Goal: Information Seeking & Learning: Understand process/instructions

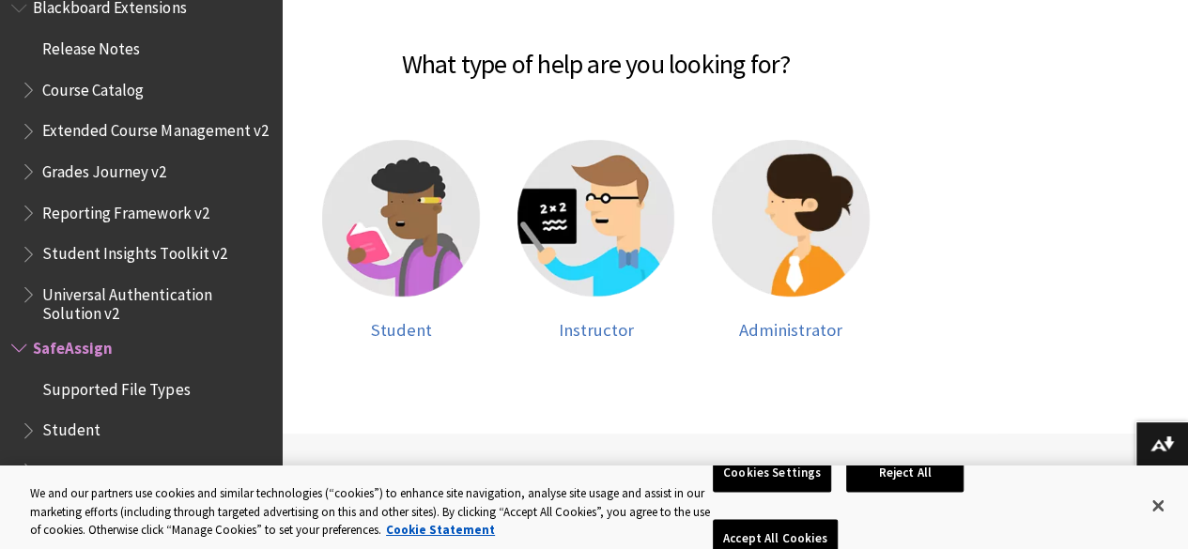
drag, startPoint x: 0, startPoint y: 0, endPoint x: 395, endPoint y: 44, distance: 397.8
click at [395, 44] on h2 "What type of help are you looking for?" at bounding box center [596, 53] width 591 height 62
click at [460, 255] on div at bounding box center [401, 230] width 158 height 180
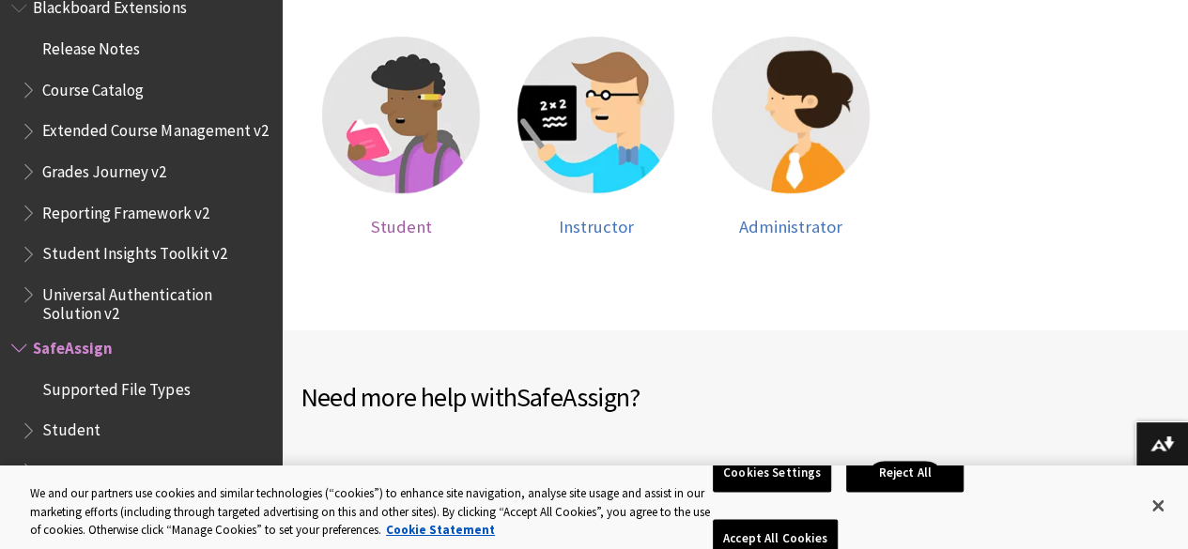
scroll to position [626, 0]
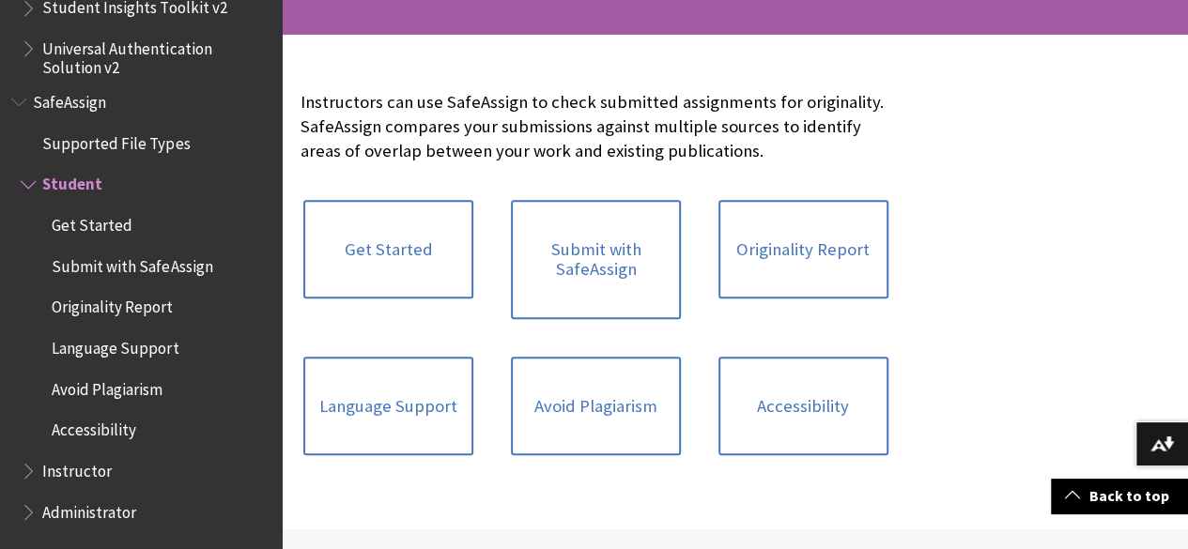
scroll to position [360, 0]
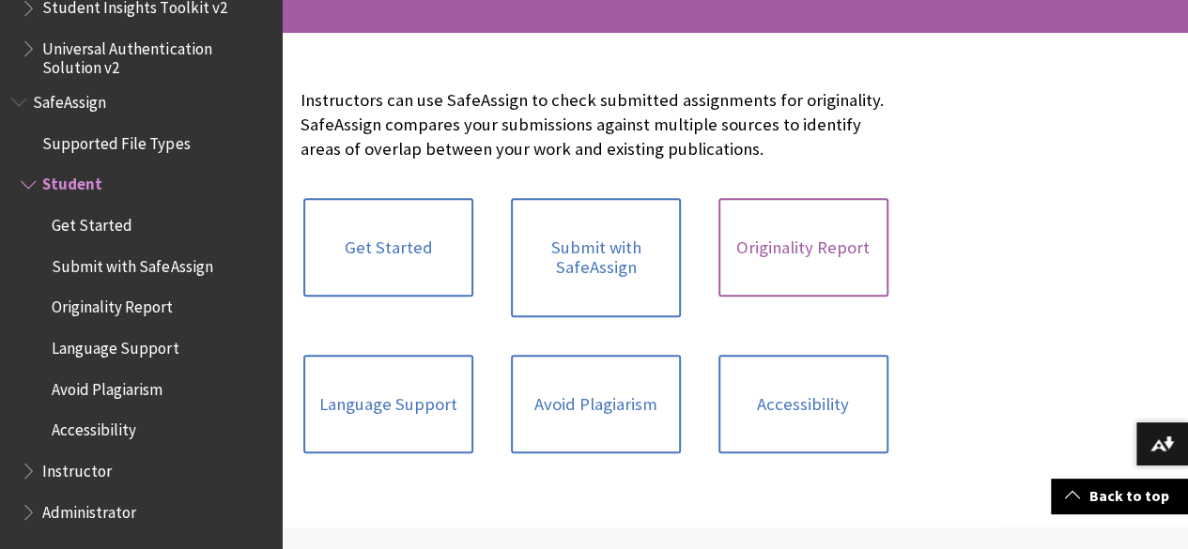
click at [718, 278] on link "Originality Report" at bounding box center [803, 248] width 170 height 100
